Goal: Check status: Check status

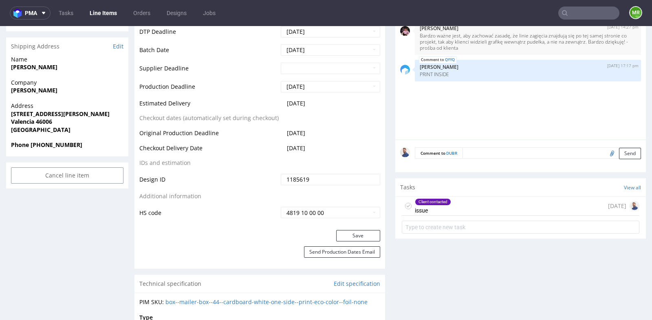
scroll to position [60, 0]
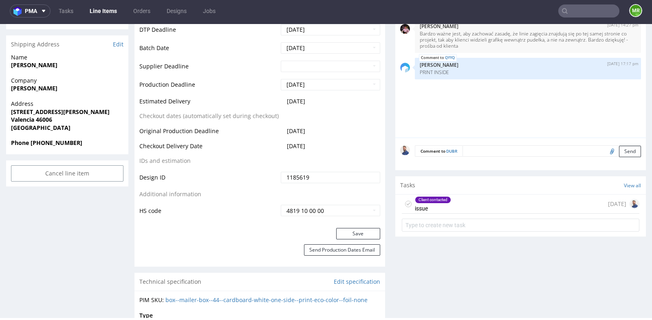
click at [585, 6] on input "text" at bounding box center [589, 10] width 61 height 13
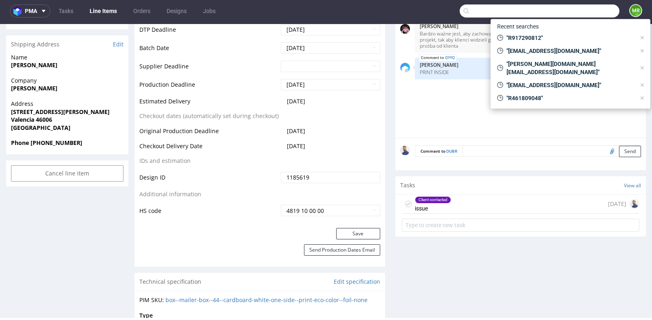
paste input "[EMAIL_ADDRESS][DOMAIN_NAME]"
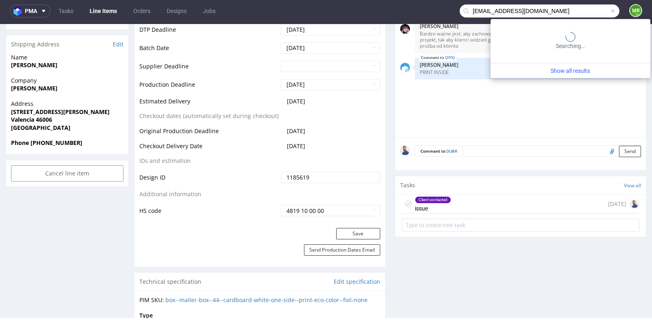
type input "[EMAIL_ADDRESS][DOMAIN_NAME]"
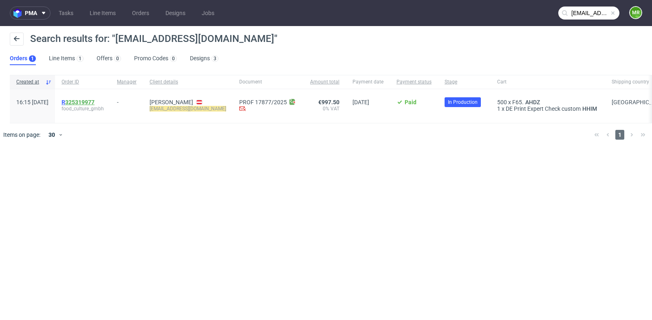
click at [95, 101] on link "325319977" at bounding box center [79, 102] width 29 height 7
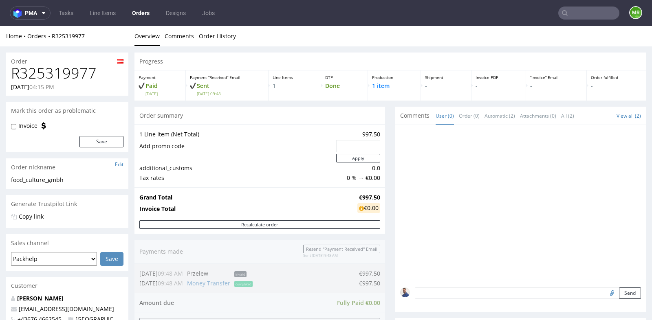
click at [256, 137] on td "1 Line Item (Net Total)" at bounding box center [236, 135] width 195 height 10
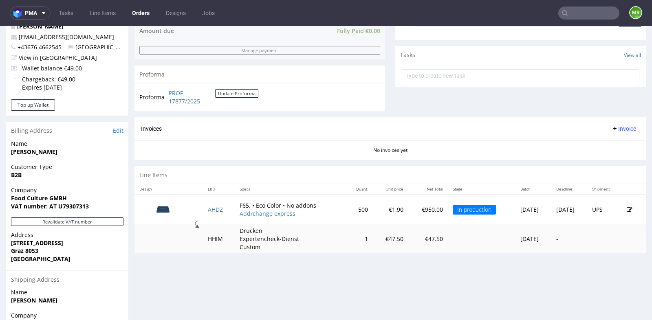
scroll to position [272, 0]
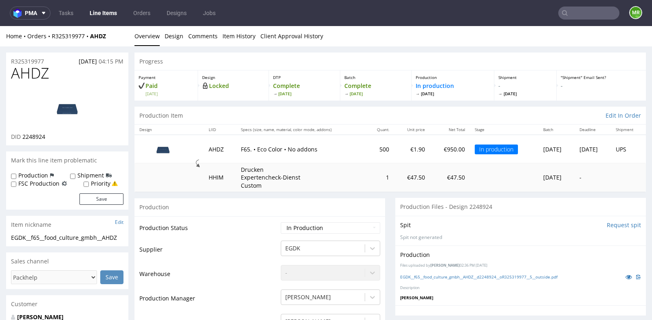
click at [368, 215] on div "Production" at bounding box center [260, 207] width 251 height 18
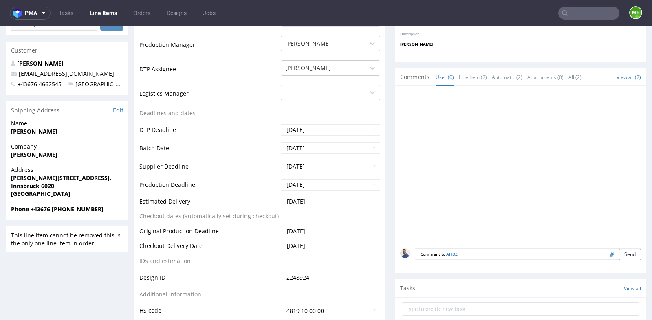
scroll to position [272, 0]
